Goal: Transaction & Acquisition: Subscribe to service/newsletter

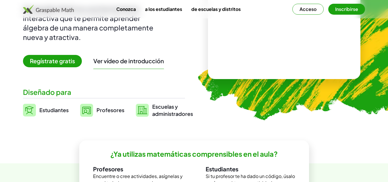
scroll to position [80, 0]
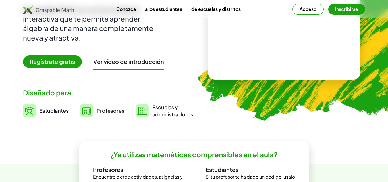
click at [51, 105] on link "Estudiantes" at bounding box center [46, 110] width 46 height 14
click at [66, 62] on font "Regístrate gratis" at bounding box center [52, 61] width 45 height 7
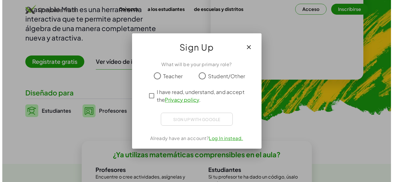
scroll to position [0, 0]
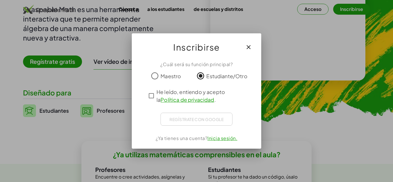
click at [223, 139] on font "Inicia sesión." at bounding box center [222, 138] width 30 height 6
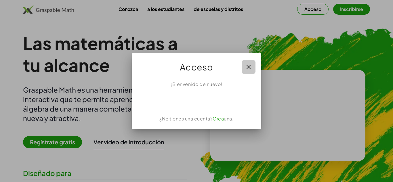
click at [245, 66] on icon "button" at bounding box center [248, 67] width 7 height 7
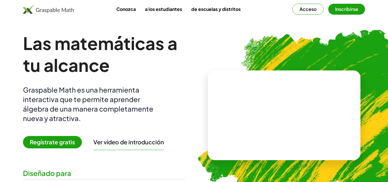
click at [70, 137] on span "Regístrate gratis" at bounding box center [52, 142] width 59 height 12
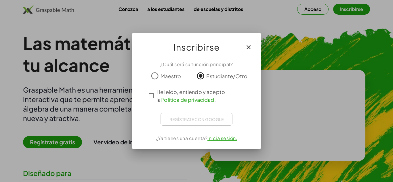
click at [220, 124] on div "Regístrate con Google Acceder con Google Acceder con Google. Se abre en una pes…" at bounding box center [196, 119] width 72 height 13
click at [218, 117] on div "Regístrate con Google Acceder con Google Acceder con Google. Se abre en una pes…" at bounding box center [196, 119] width 72 height 13
click at [219, 137] on font "Inicia sesión." at bounding box center [222, 138] width 30 height 6
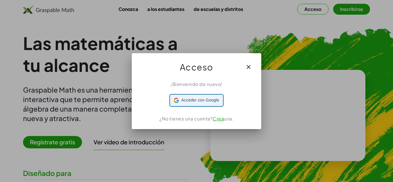
click at [219, 101] on font "Acceder con Google" at bounding box center [200, 100] width 38 height 5
